Goal: Information Seeking & Learning: Compare options

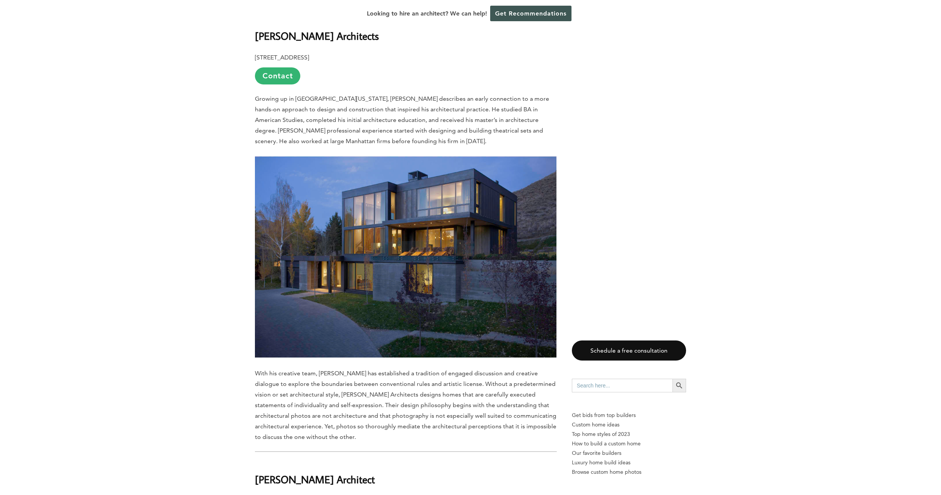
scroll to position [4654, 0]
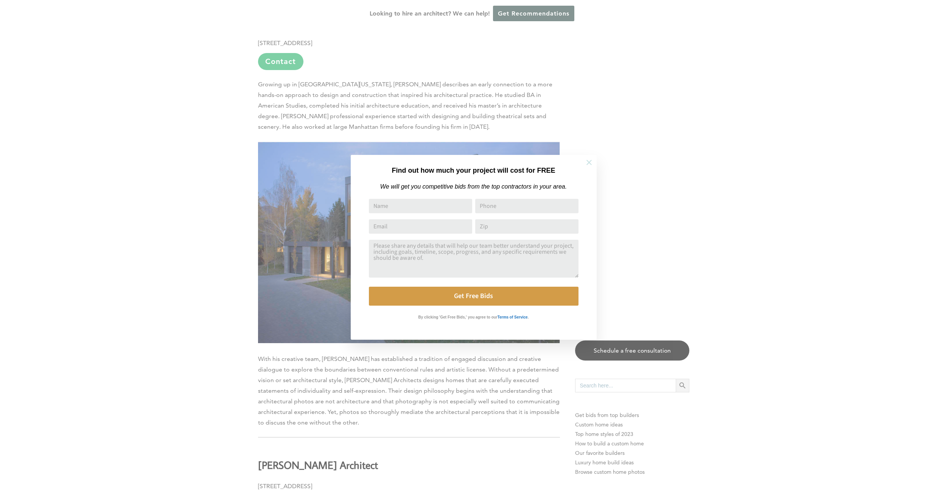
click at [588, 163] on icon at bounding box center [589, 162] width 5 height 5
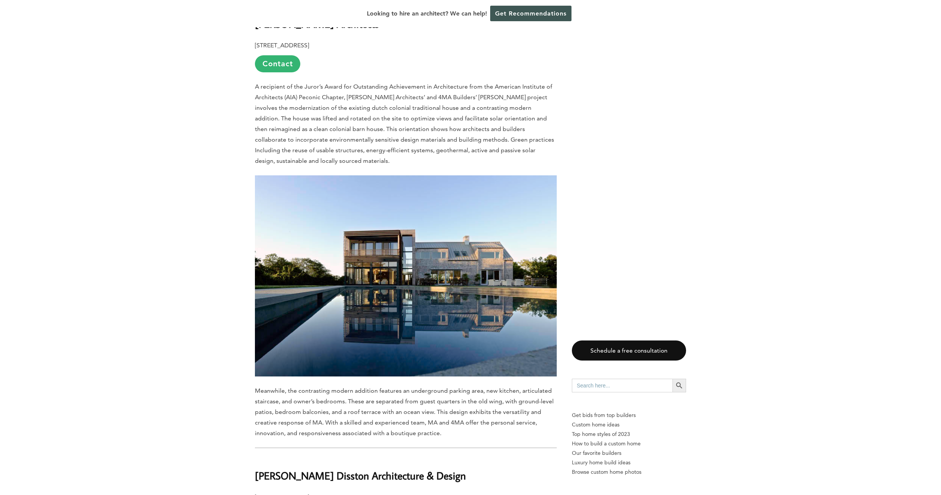
scroll to position [416, 0]
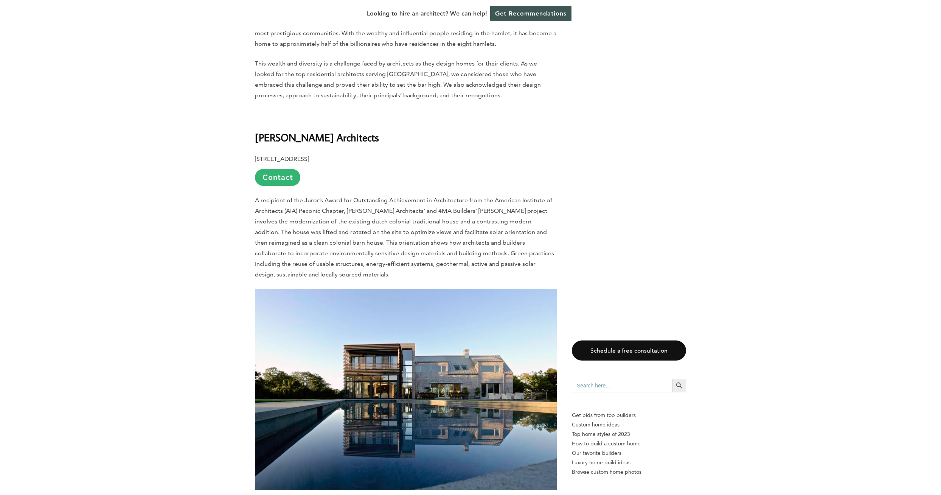
click at [293, 137] on b "[PERSON_NAME] Architects" at bounding box center [317, 137] width 124 height 13
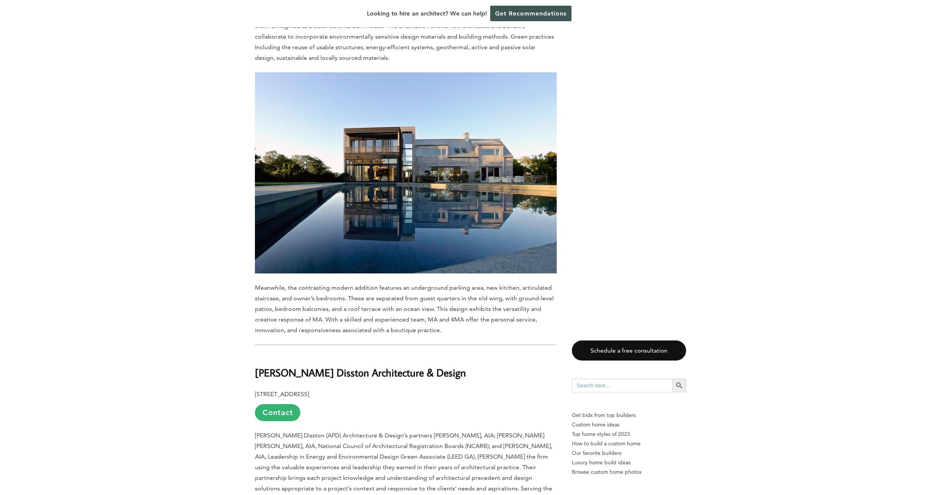
scroll to position [643, 0]
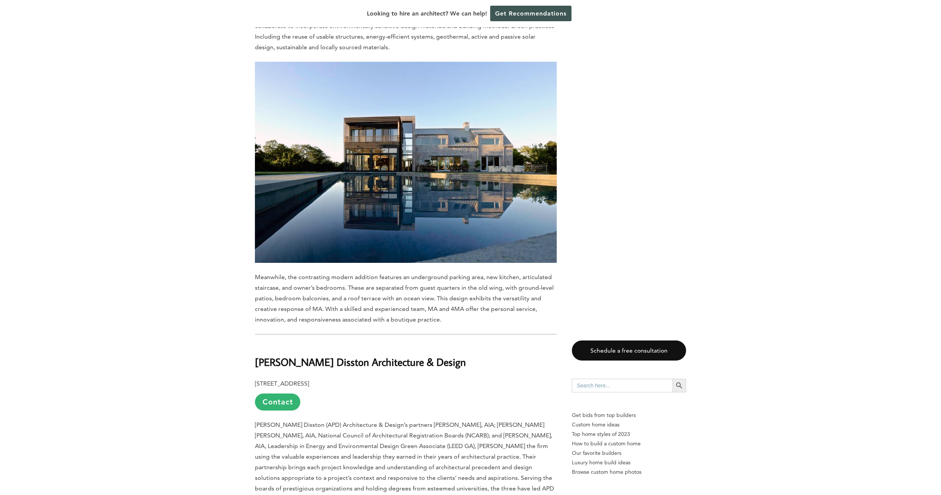
click at [377, 184] on img at bounding box center [406, 162] width 302 height 201
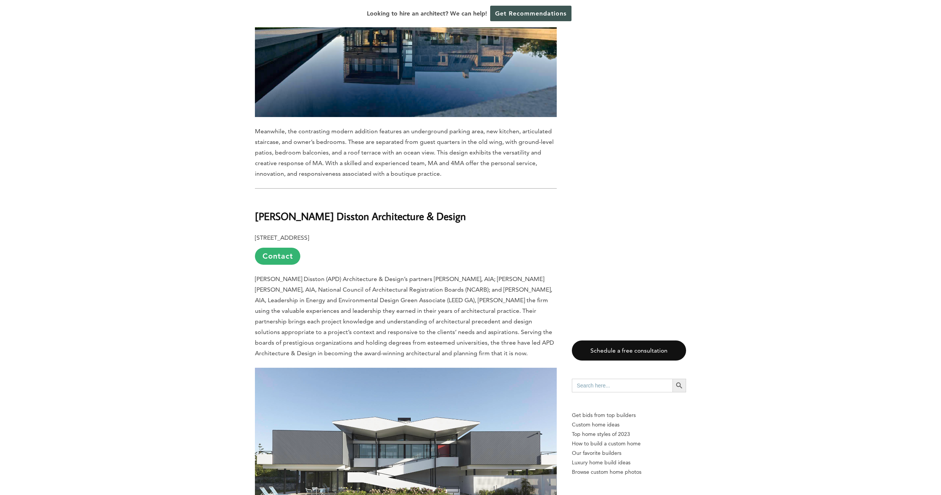
scroll to position [832, 0]
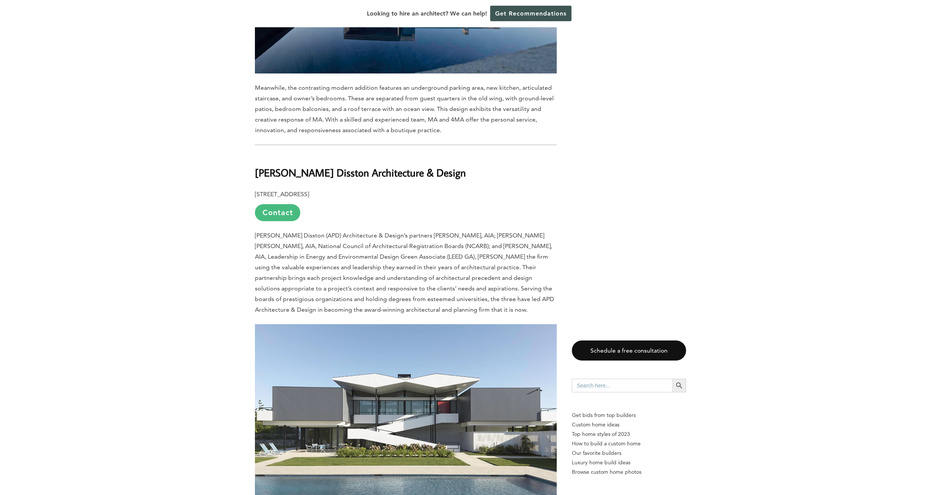
click at [286, 211] on link "Contact" at bounding box center [277, 212] width 45 height 17
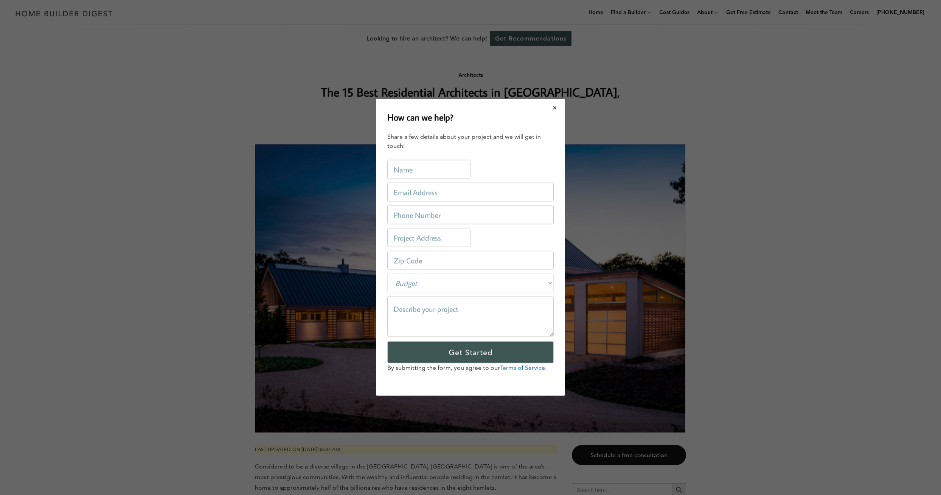
scroll to position [0, 0]
click at [563, 103] on button "Close modal" at bounding box center [558, 108] width 20 height 16
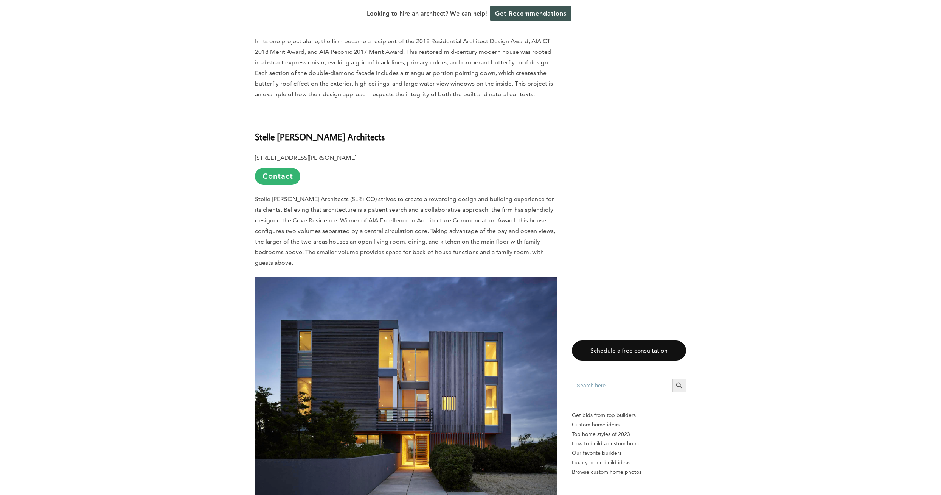
scroll to position [1400, 0]
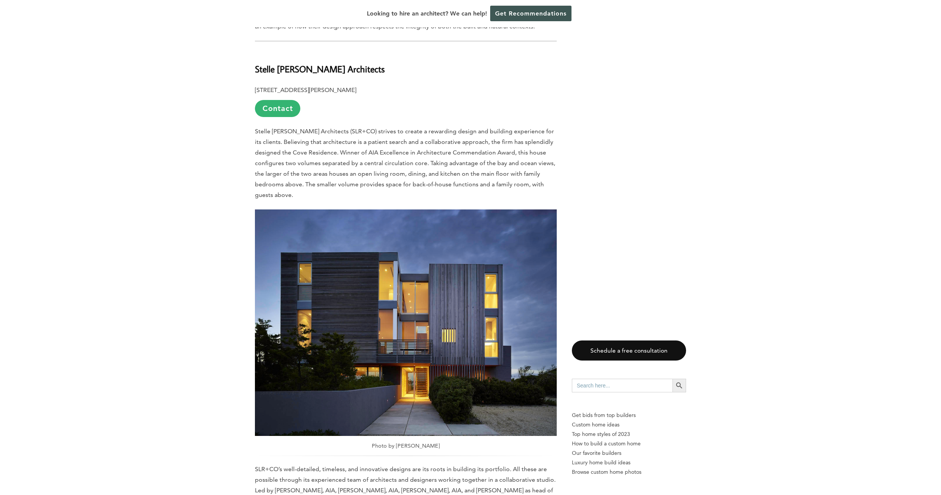
drag, startPoint x: 255, startPoint y: 69, endPoint x: 428, endPoint y: 67, distance: 172.9
click at [428, 67] on h2 "Stelle [PERSON_NAME] Architects" at bounding box center [406, 63] width 302 height 26
copy b "Stelle [PERSON_NAME] Architects"
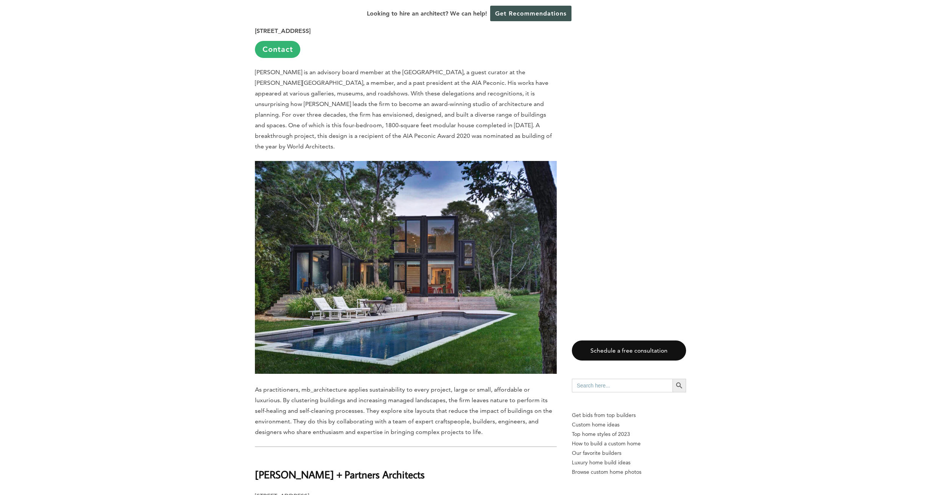
scroll to position [1854, 0]
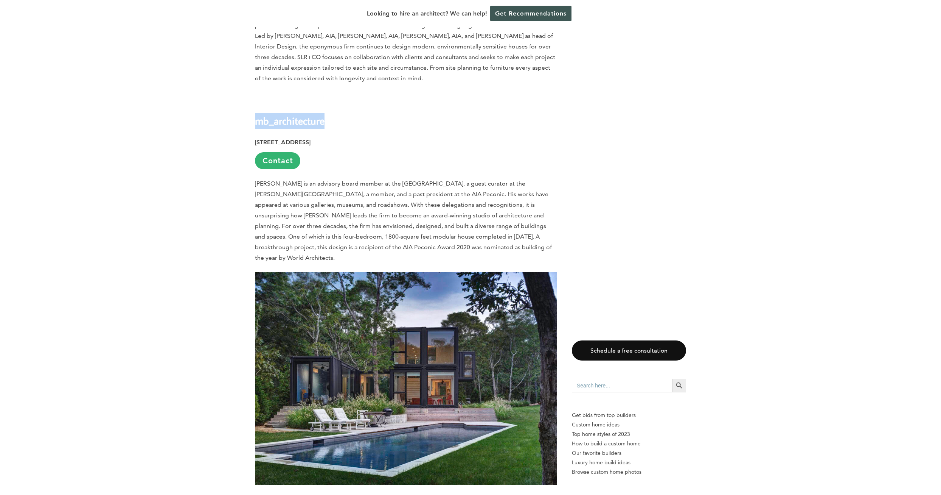
drag, startPoint x: 325, startPoint y: 121, endPoint x: 252, endPoint y: 128, distance: 73.0
copy b "mb_architecture"
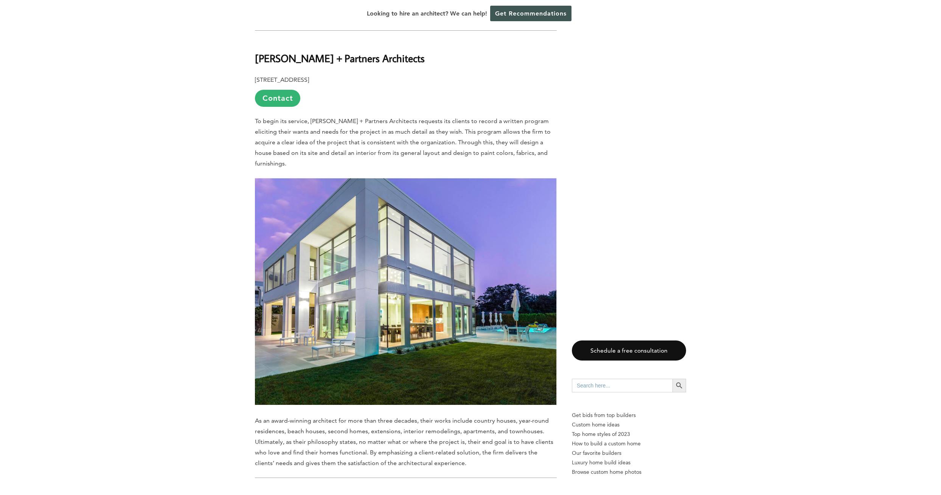
scroll to position [2384, 0]
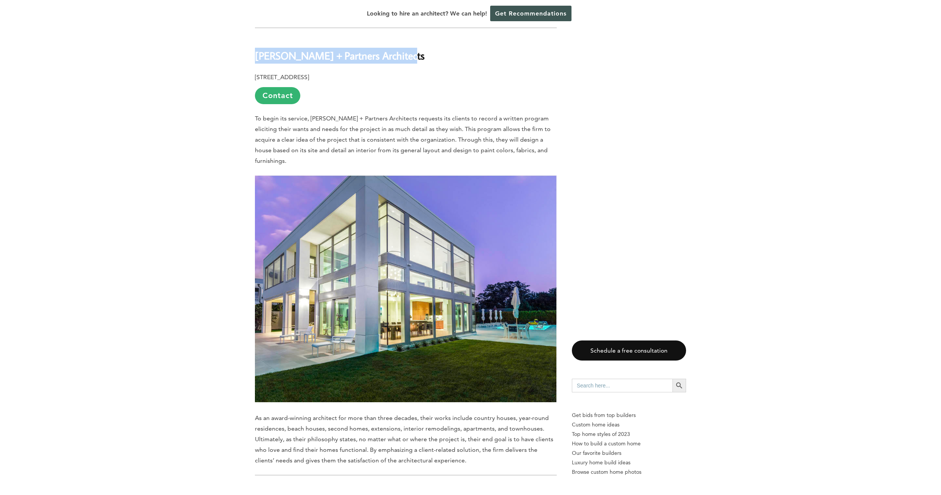
drag, startPoint x: 398, startPoint y: 48, endPoint x: 253, endPoint y: 42, distance: 145.8
copy b "[PERSON_NAME] + Partners Architects"
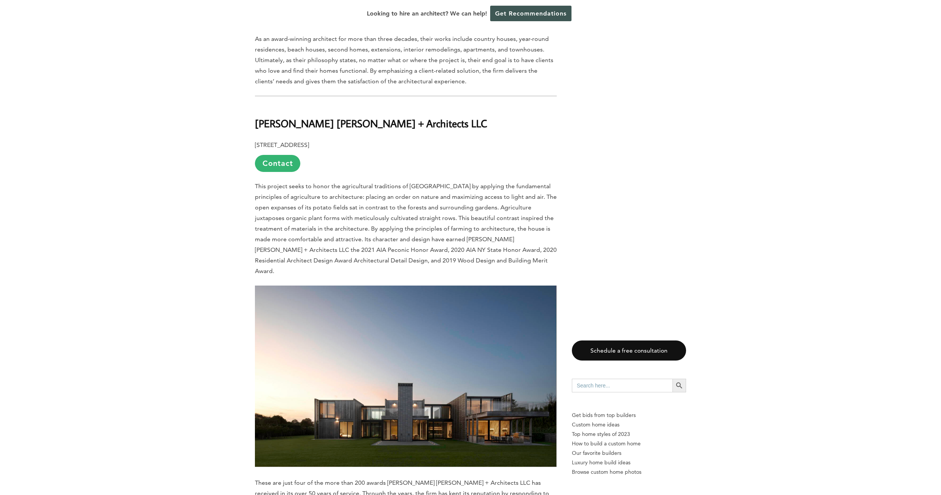
scroll to position [2762, 0]
drag, startPoint x: 255, startPoint y: 105, endPoint x: 373, endPoint y: 109, distance: 118.1
click at [373, 109] on h2 "[PERSON_NAME] [PERSON_NAME] + Architects LLC" at bounding box center [406, 119] width 302 height 26
copy b "[PERSON_NAME] [PERSON_NAME] + Architects LLC"
